Goal: Check status: Check status

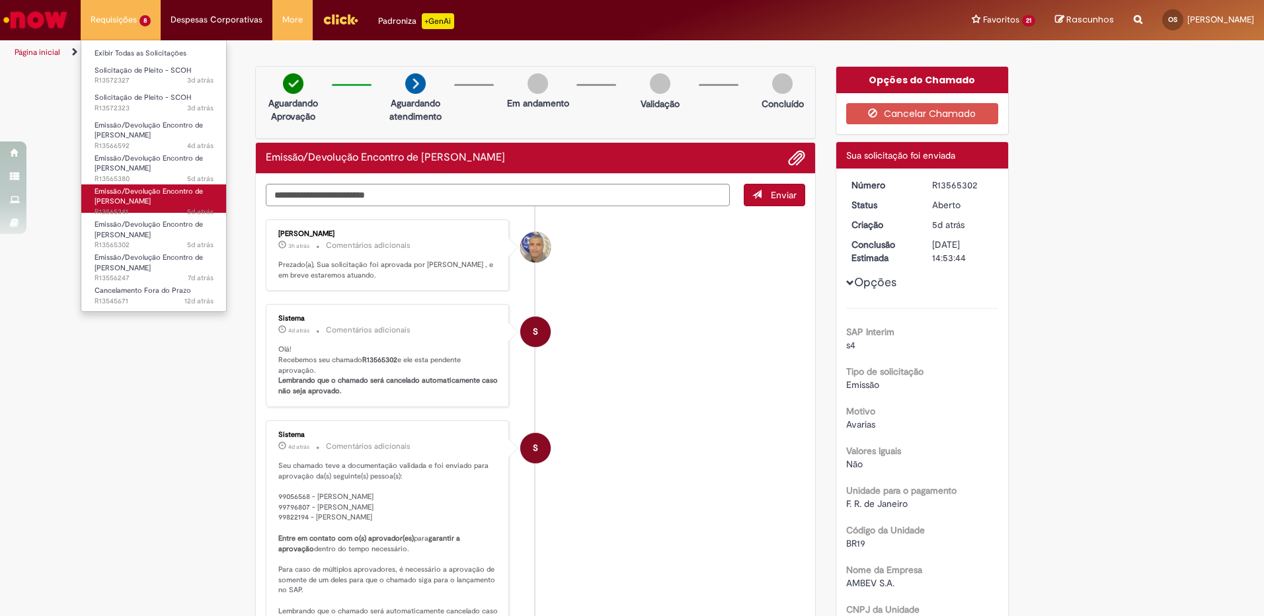
click at [155, 192] on span "Emissão/Devolução Encontro de [PERSON_NAME]" at bounding box center [149, 196] width 108 height 20
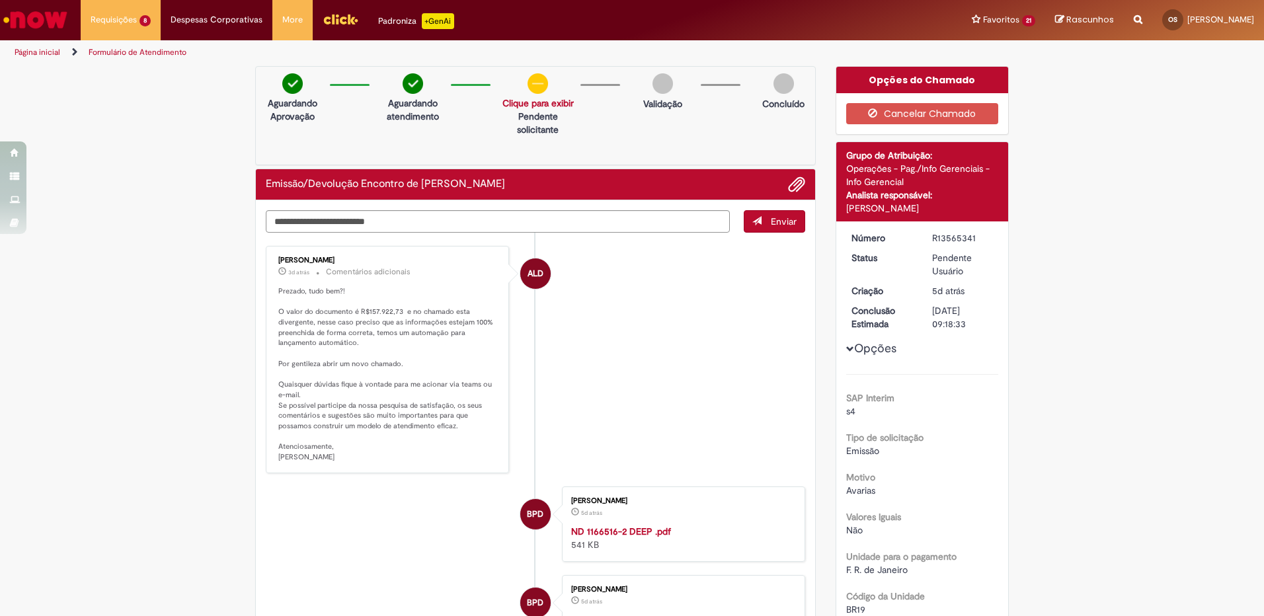
scroll to position [66, 0]
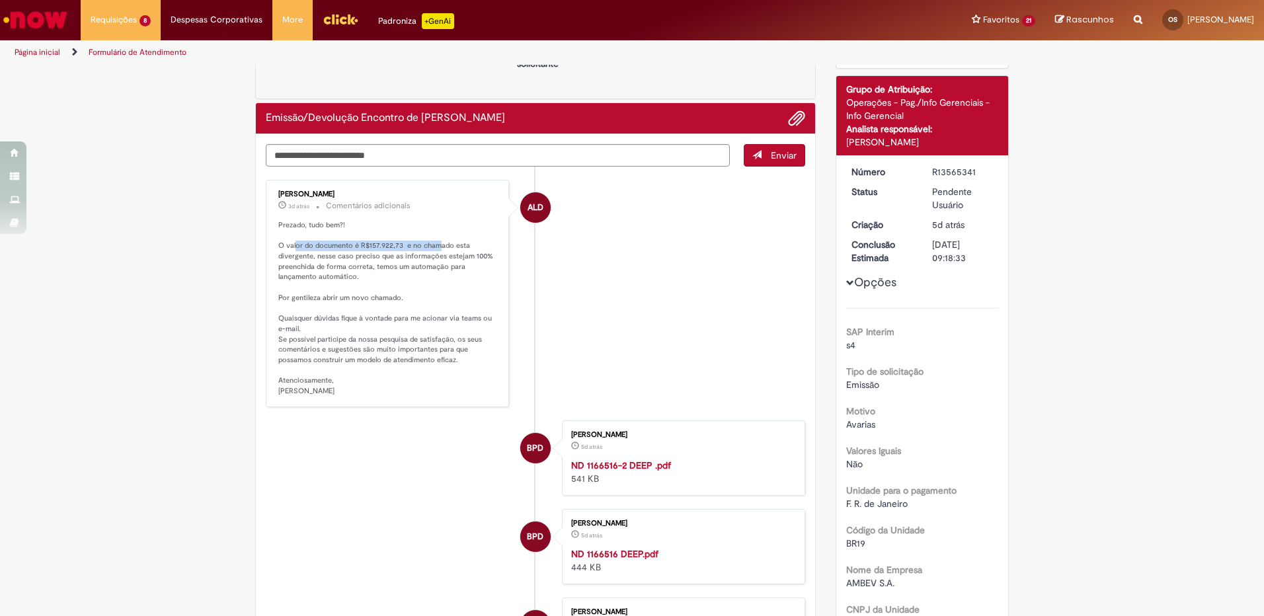
drag, startPoint x: 290, startPoint y: 244, endPoint x: 433, endPoint y: 243, distance: 143.4
click at [433, 243] on p "Prezado, tudo bem?! O valor do documento é R$157.922,73 e no chamado esta diver…" at bounding box center [388, 308] width 220 height 176
drag, startPoint x: 305, startPoint y: 252, endPoint x: 356, endPoint y: 271, distance: 54.4
click at [356, 271] on p "Prezado, tudo bem?! O valor do documento é R$157.922,73 e no chamado esta diver…" at bounding box center [388, 308] width 220 height 176
drag, startPoint x: 356, startPoint y: 271, endPoint x: 342, endPoint y: 271, distance: 13.9
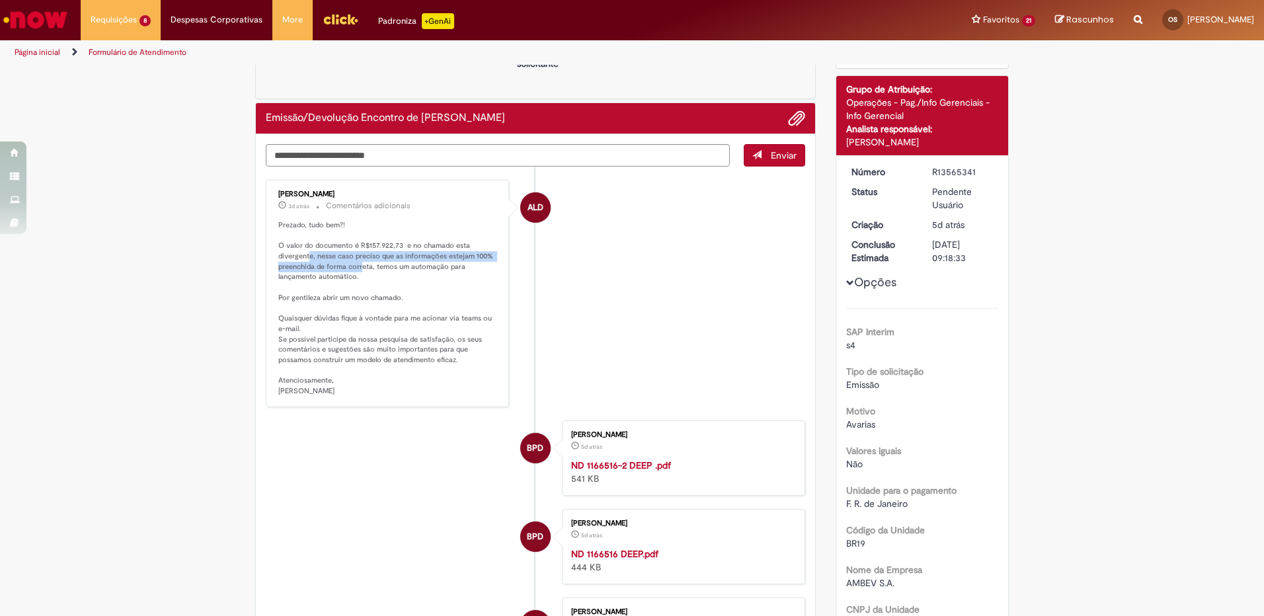
click at [344, 271] on p "Prezado, tudo bem?! O valor do documento é R$157.922,73 e no chamado esta diver…" at bounding box center [388, 308] width 220 height 176
click at [315, 265] on p "Prezado, tudo bem?! O valor do documento é R$157.922,73 e no chamado esta diver…" at bounding box center [388, 308] width 220 height 176
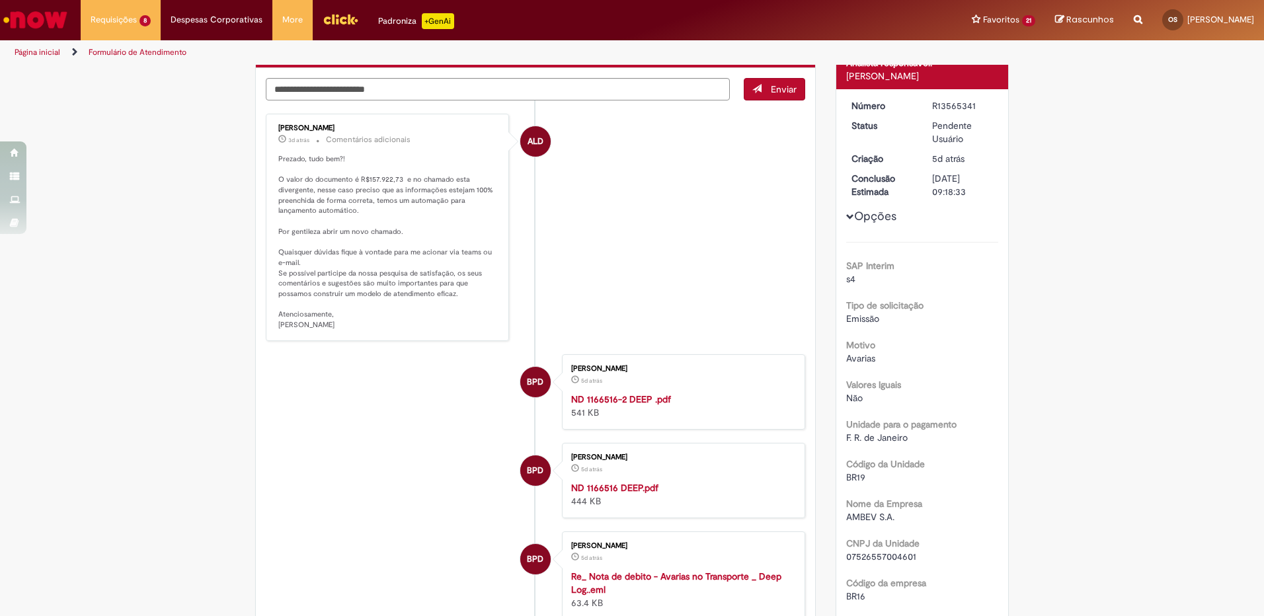
scroll to position [0, 0]
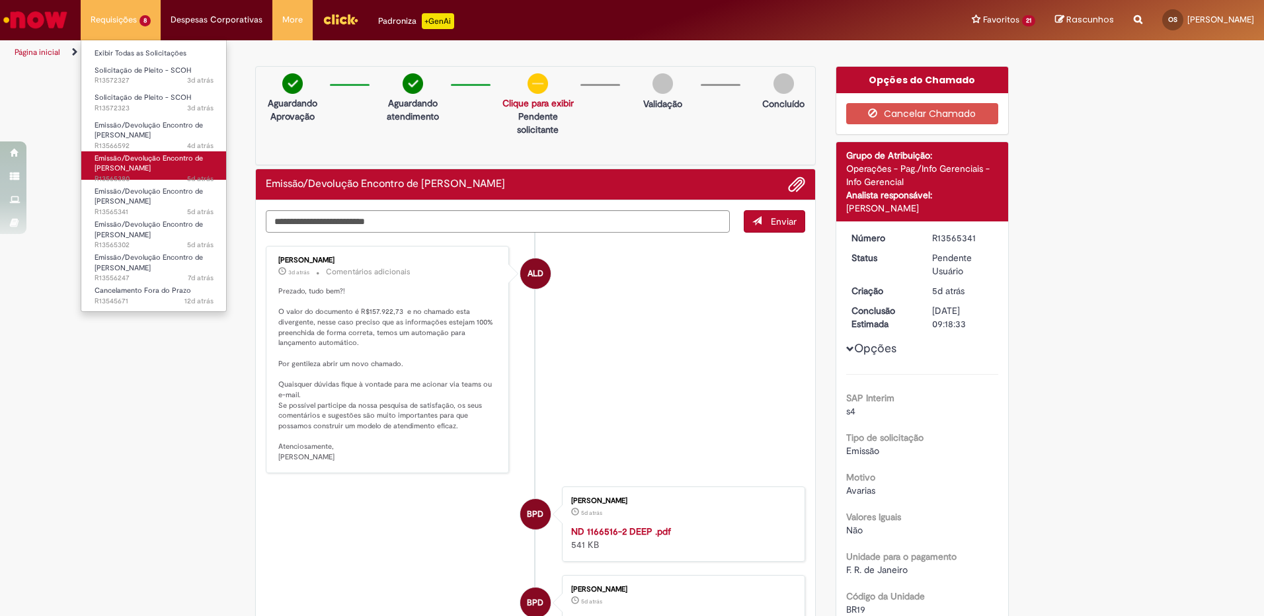
click at [126, 164] on span "Emissão/Devolução Encontro de [PERSON_NAME]" at bounding box center [149, 163] width 108 height 20
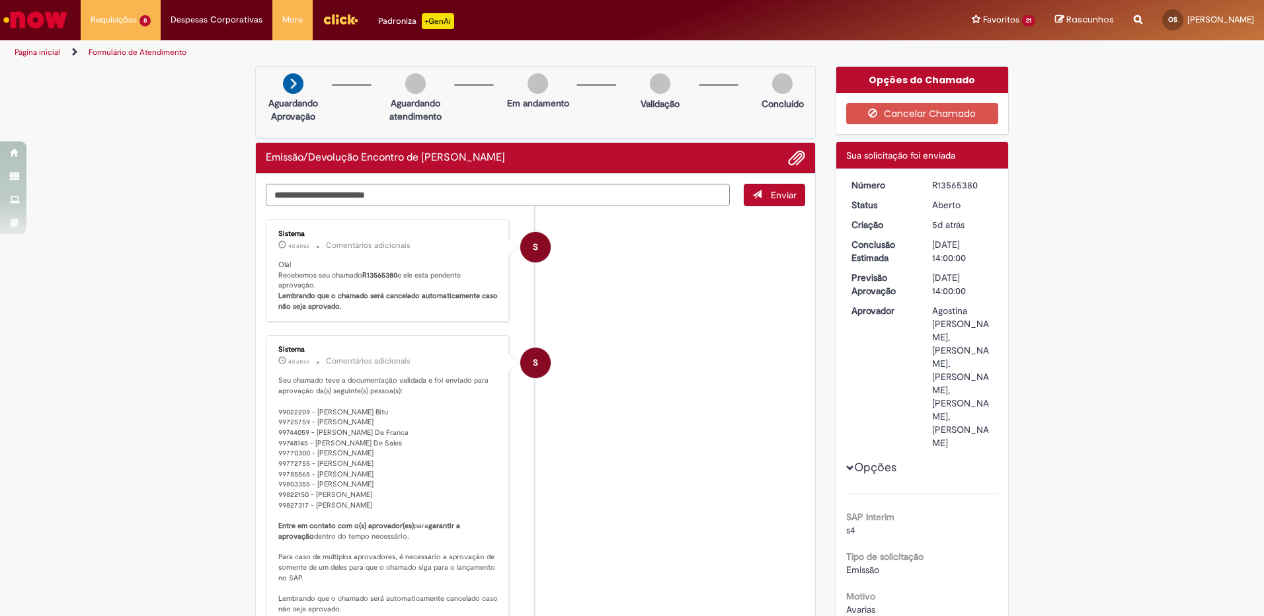
click at [414, 298] on b "Lembrando que o chamado será cancelado automaticamente caso não seja aprovado." at bounding box center [388, 301] width 221 height 20
drag, startPoint x: 309, startPoint y: 472, endPoint x: 408, endPoint y: 480, distance: 99.5
click at [408, 480] on p "Seu chamado teve a documentação validada e foi enviado para aprovação da(s) seg…" at bounding box center [388, 494] width 220 height 239
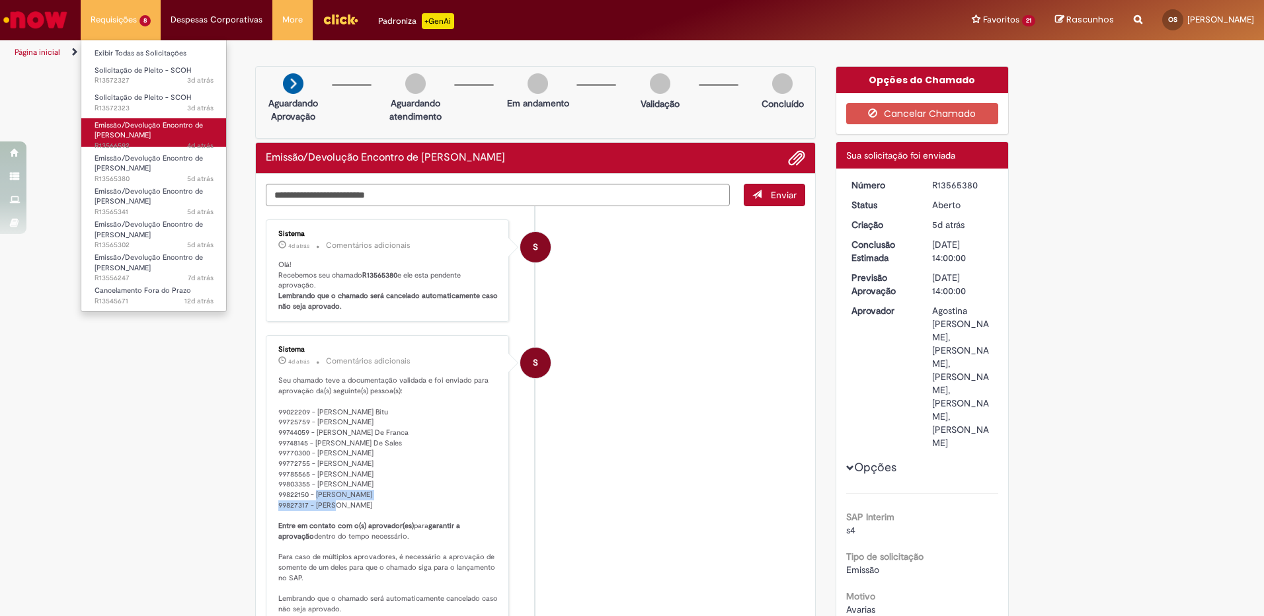
click at [143, 124] on span "Emissão/Devolução Encontro de [PERSON_NAME]" at bounding box center [149, 130] width 108 height 20
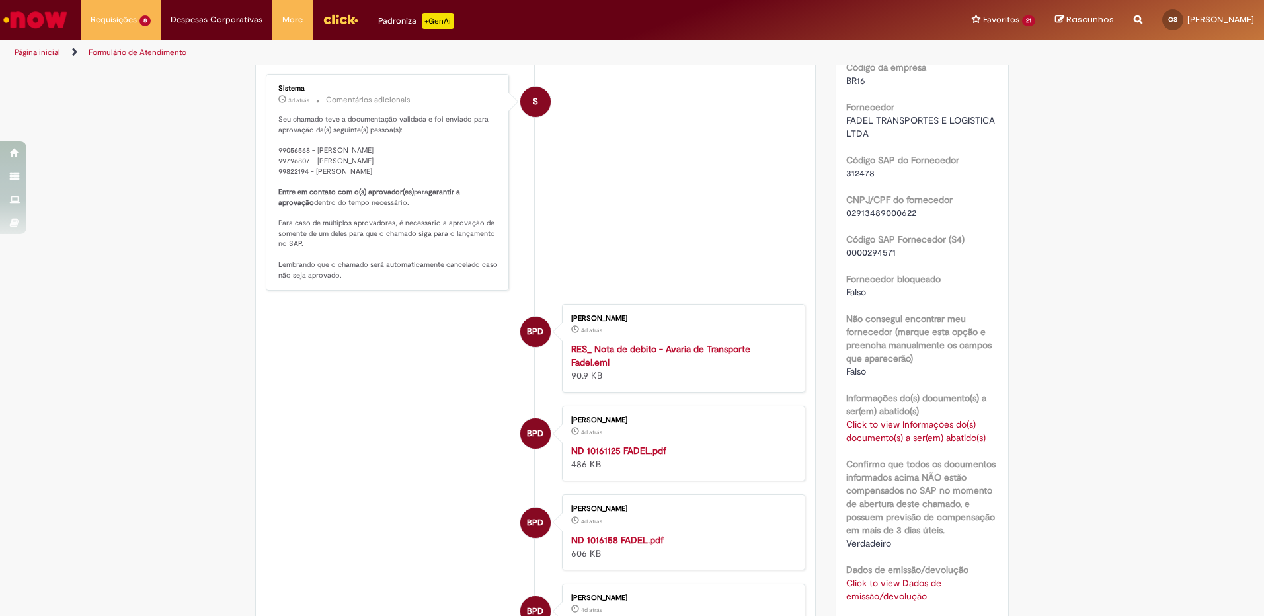
scroll to position [727, 0]
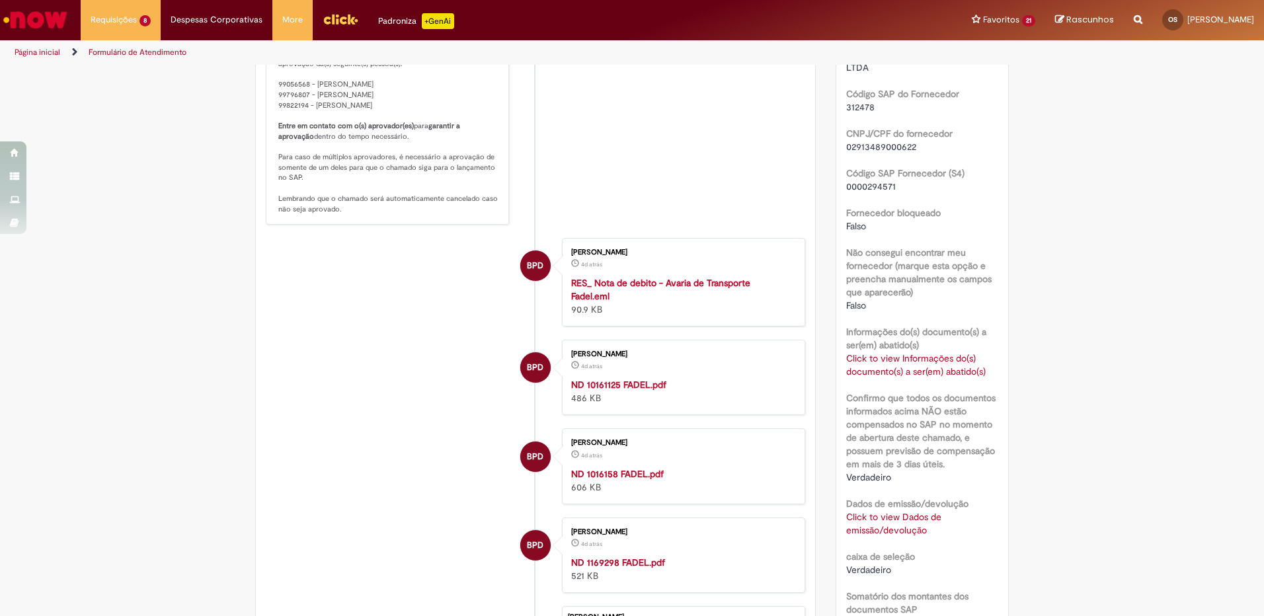
click at [907, 531] on link "Click to view Dados de emissão/devolução" at bounding box center [893, 523] width 95 height 25
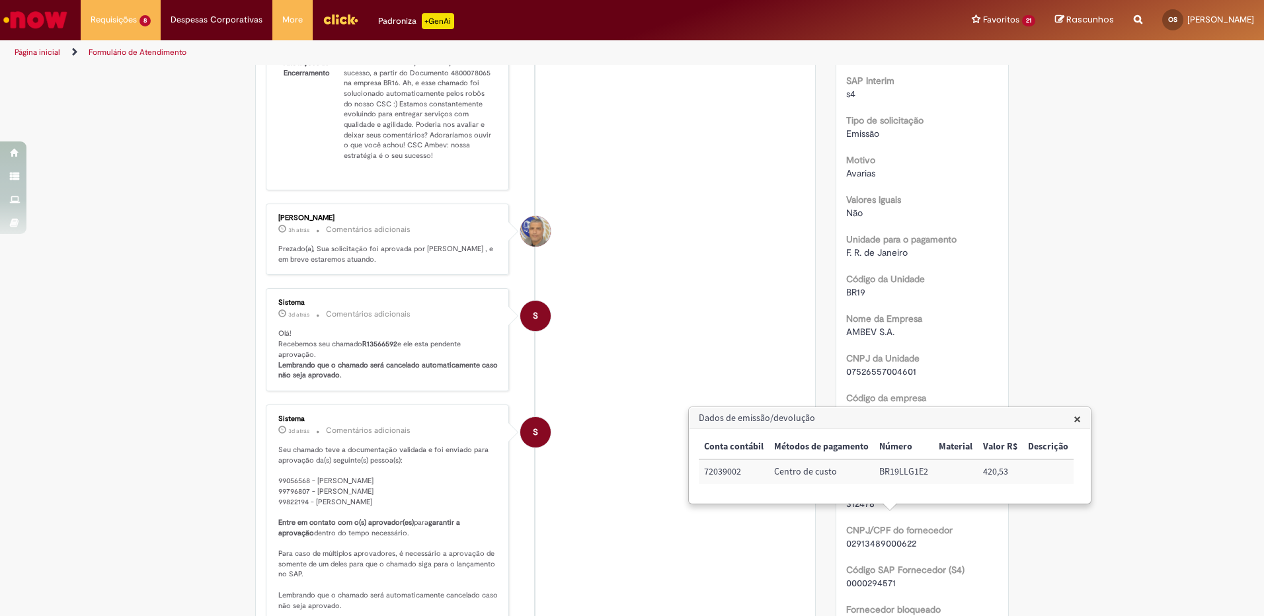
scroll to position [0, 0]
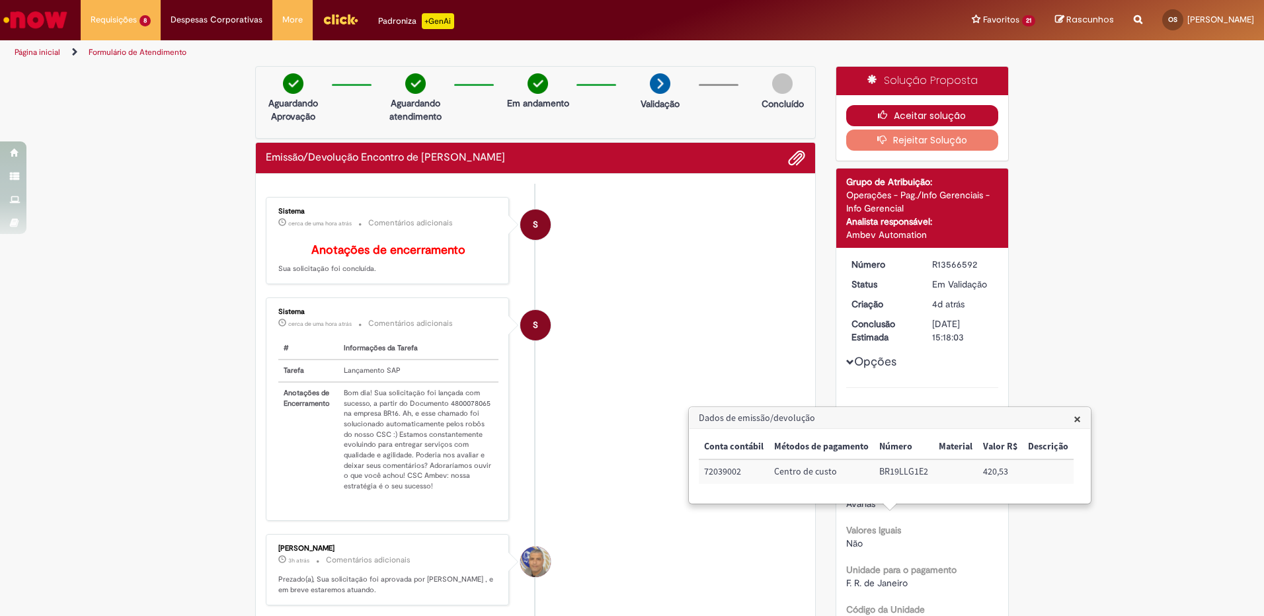
click at [927, 122] on button "Aceitar solução" at bounding box center [922, 115] width 153 height 21
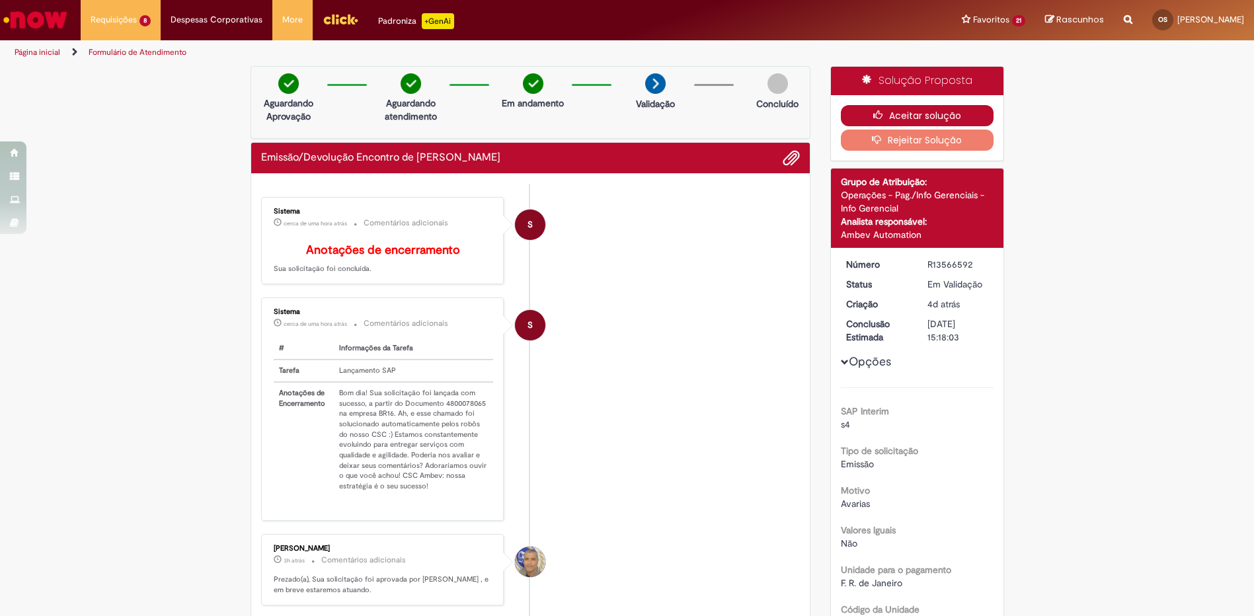
click at [927, 122] on button "Aceitar solução" at bounding box center [917, 115] width 153 height 21
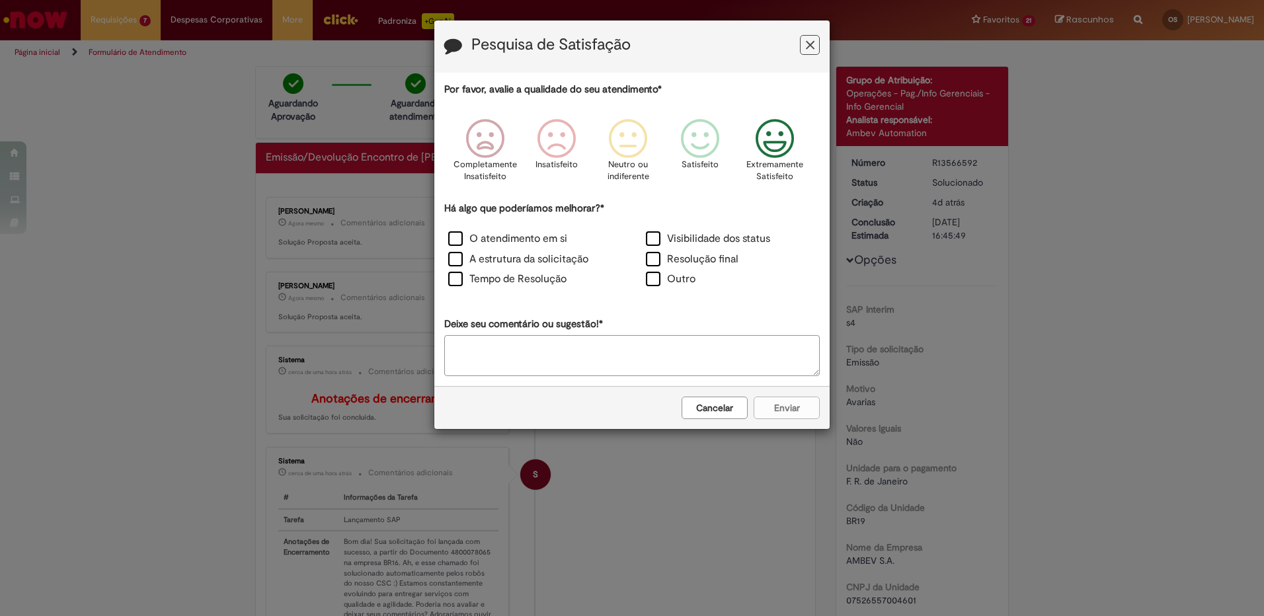
click at [772, 157] on icon "Feedback" at bounding box center [775, 139] width 50 height 40
click at [683, 256] on label "Resolução final" at bounding box center [692, 259] width 93 height 15
click at [778, 408] on button "Enviar" at bounding box center [787, 408] width 66 height 22
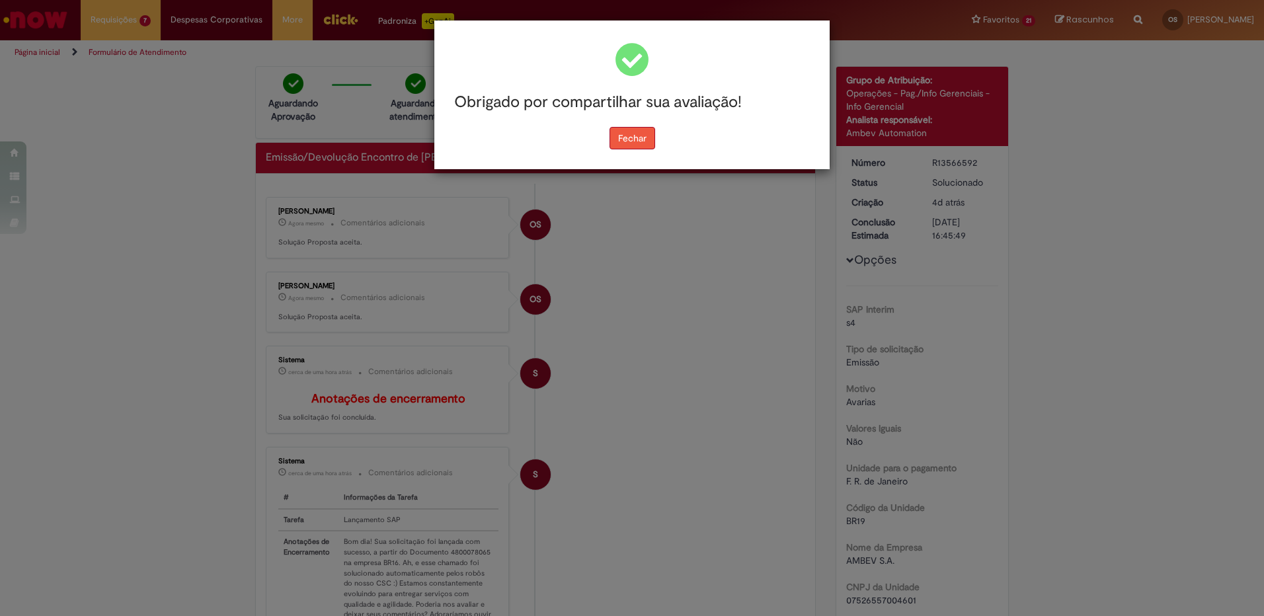
click at [638, 147] on button "Fechar" at bounding box center [632, 138] width 46 height 22
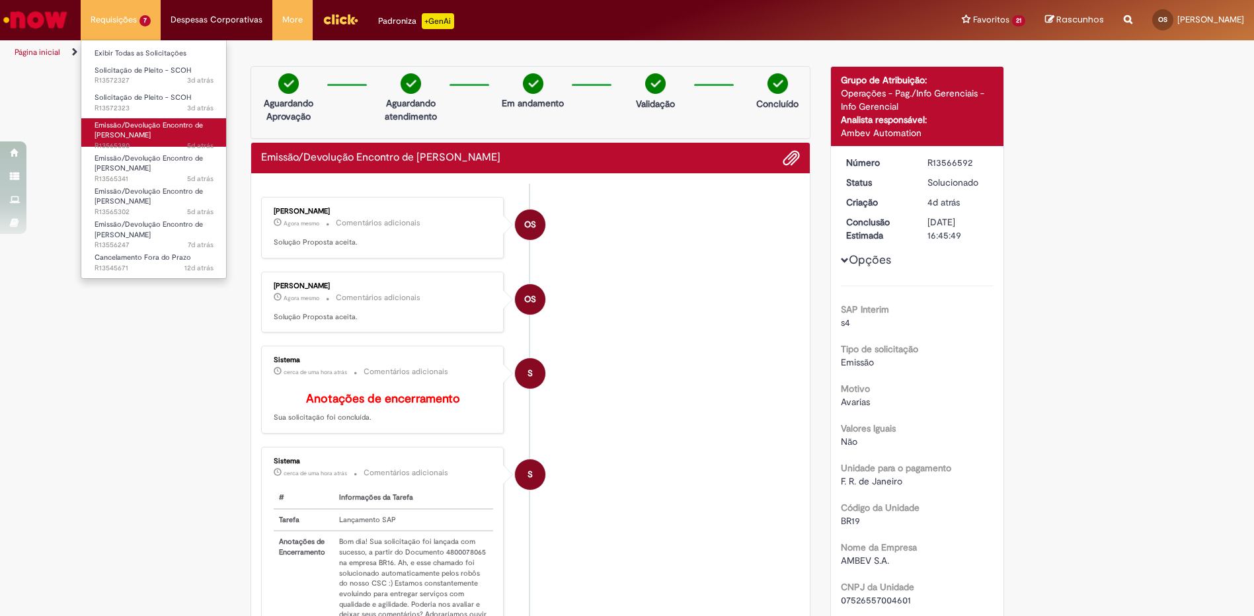
click at [131, 133] on span "Emissão/Devolução Encontro de [PERSON_NAME]" at bounding box center [149, 130] width 108 height 20
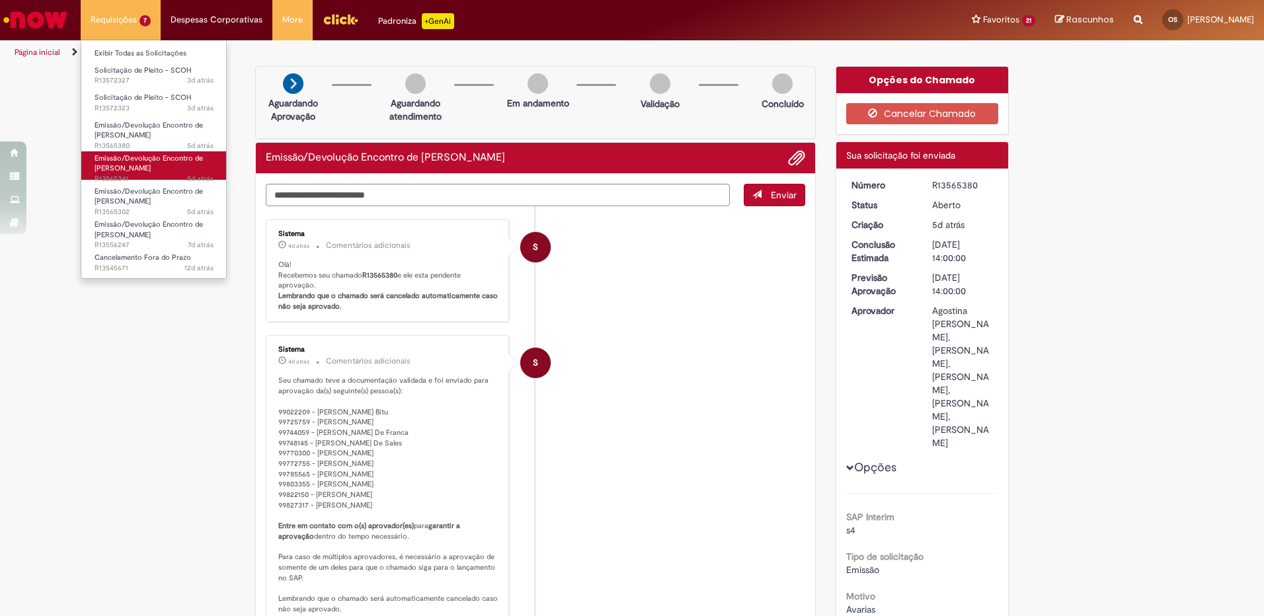
click at [154, 166] on span "Emissão/Devolução Encontro de [PERSON_NAME]" at bounding box center [149, 163] width 108 height 20
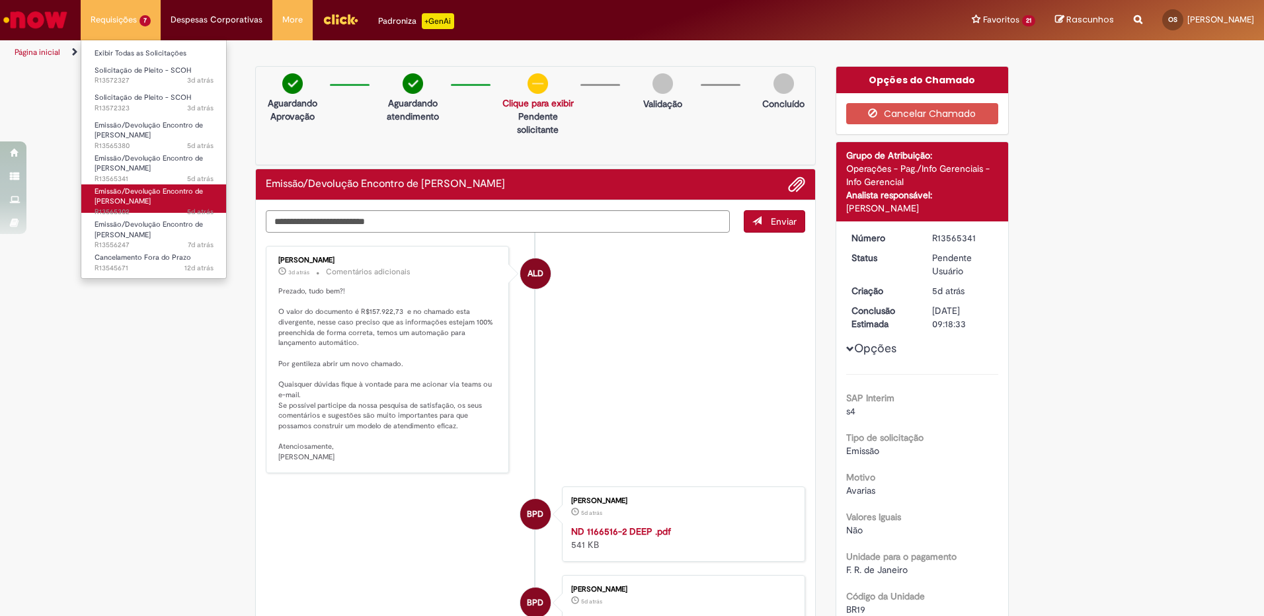
click at [164, 202] on link "Emissão/Devolução Encontro de Contas Fornecedor 5d atrás 5 dias atrás R13565302" at bounding box center [153, 198] width 145 height 28
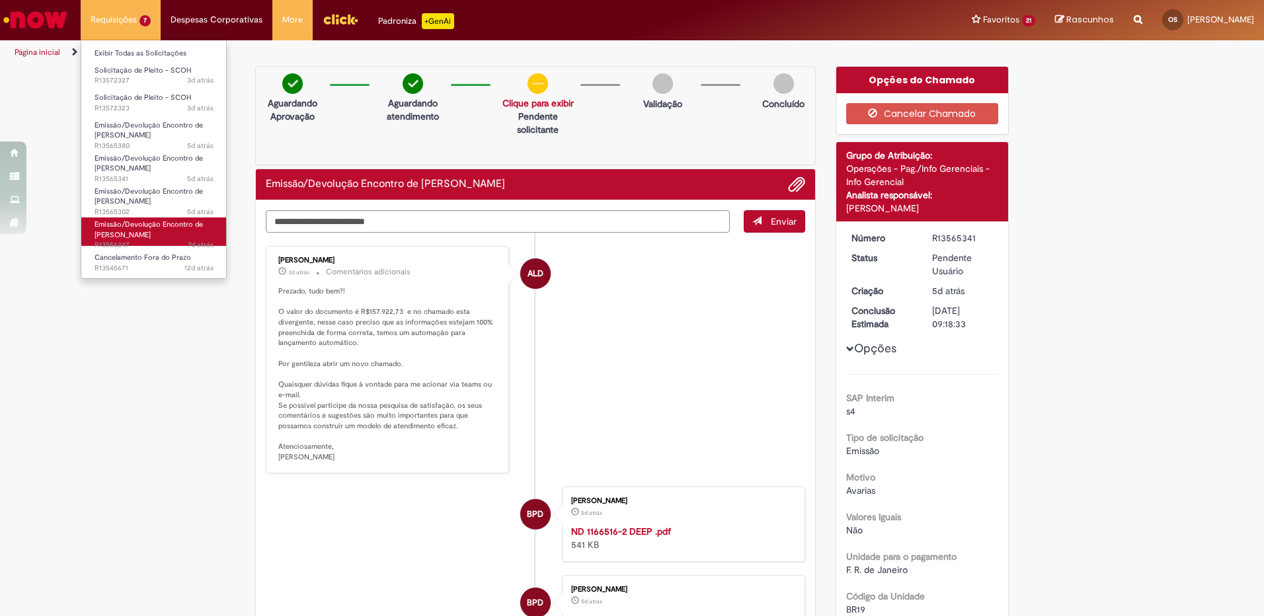
click at [170, 228] on span "Emissão/Devolução Encontro de [PERSON_NAME]" at bounding box center [149, 229] width 108 height 20
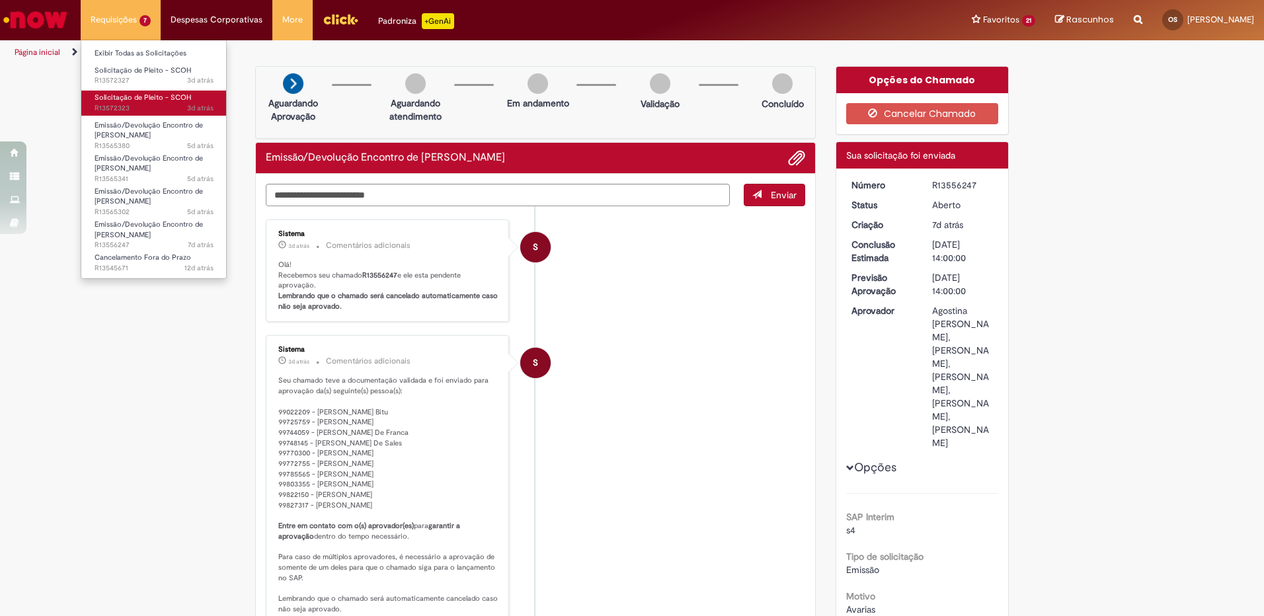
click at [133, 100] on span "Solicitação de Pleito - SCOH" at bounding box center [143, 98] width 97 height 10
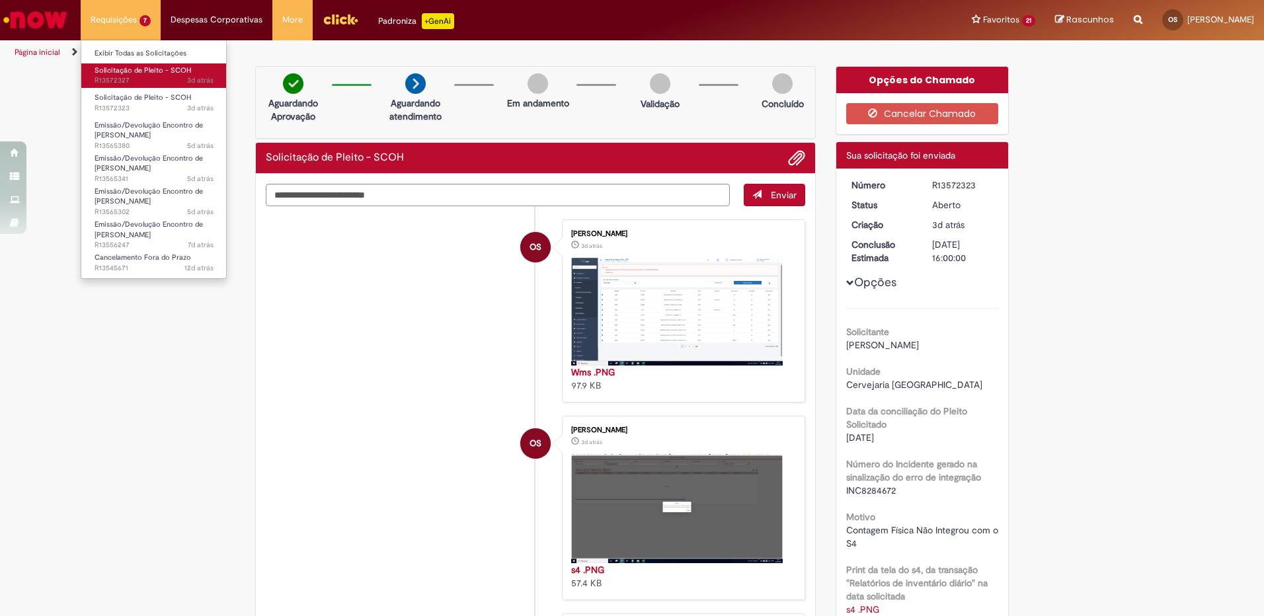
click at [147, 78] on span "3d atrás 3 dias atrás R13572327" at bounding box center [154, 80] width 119 height 11
